Goal: Find specific page/section

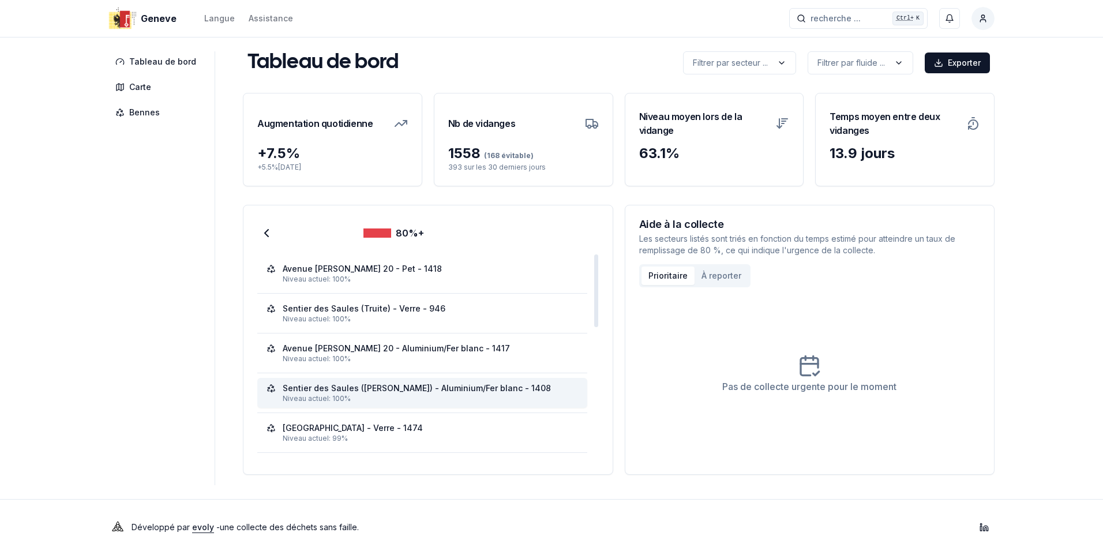
click at [444, 388] on div "Sentier des Saules ([PERSON_NAME]) - Aluminium/Fer blanc - 1408" at bounding box center [417, 389] width 268 height 12
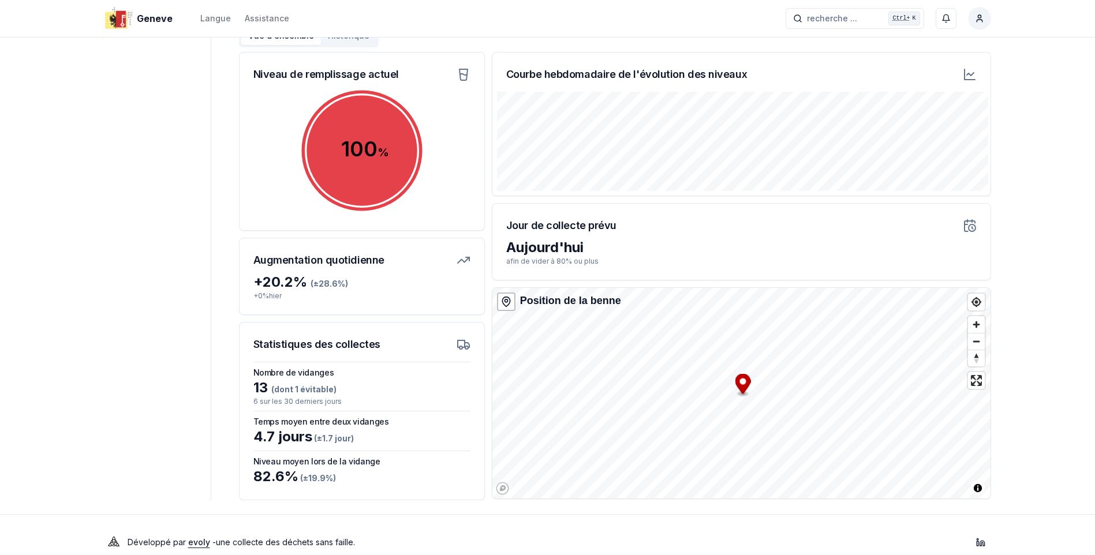
scroll to position [146, 0]
